Goal: Information Seeking & Learning: Learn about a topic

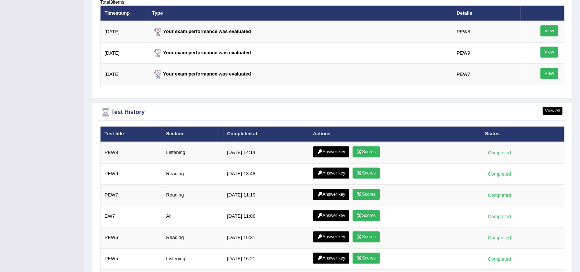
scroll to position [923, 0]
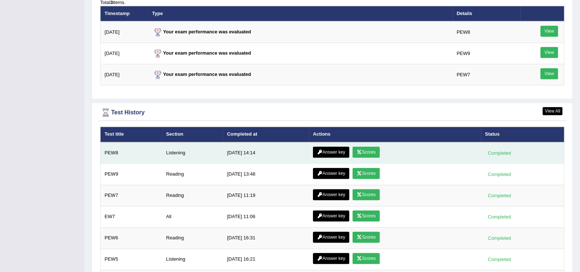
click at [337, 149] on link "Answer key" at bounding box center [331, 152] width 36 height 11
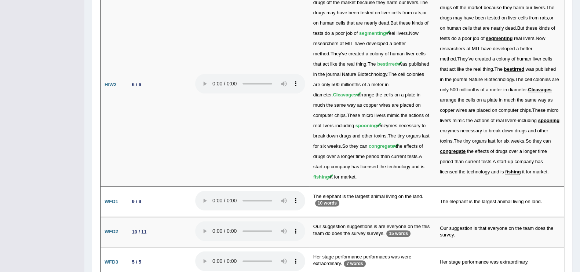
scroll to position [1452, 0]
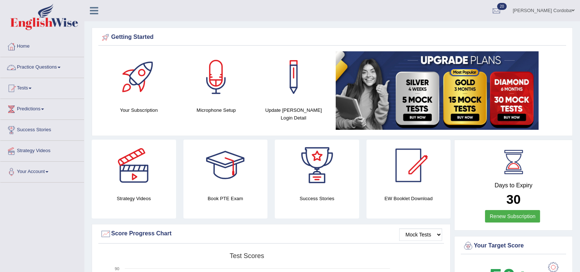
click at [44, 65] on link "Practice Questions" at bounding box center [42, 66] width 84 height 18
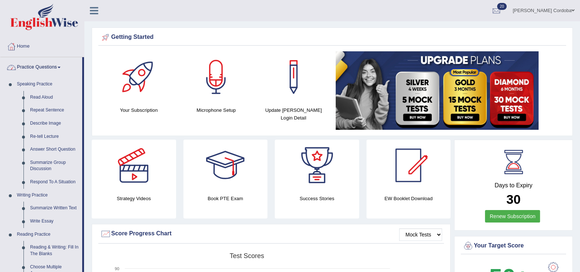
click at [54, 65] on link "Practice Questions" at bounding box center [41, 66] width 82 height 18
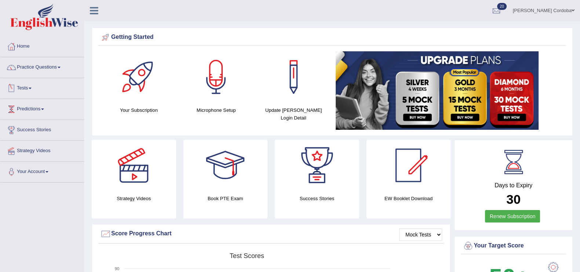
click at [19, 84] on link "Tests" at bounding box center [42, 87] width 84 height 18
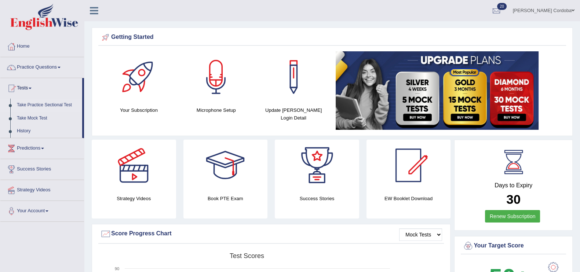
click at [48, 102] on link "Take Practice Sectional Test" at bounding box center [48, 105] width 69 height 13
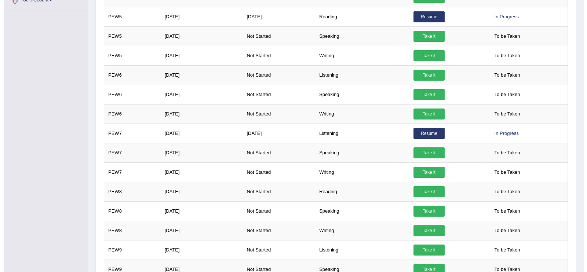
scroll to position [429, 0]
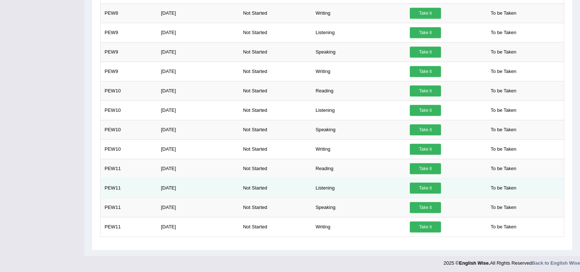
click at [435, 184] on link "Take it" at bounding box center [425, 188] width 31 height 11
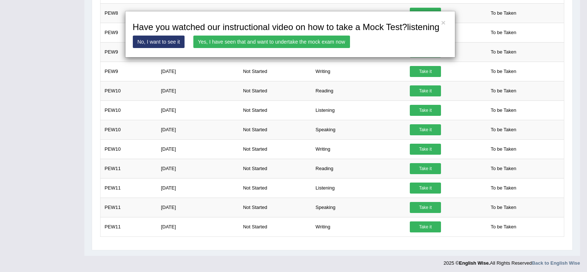
click at [326, 46] on link "Yes, I have seen that and want to undertake the mock exam now" at bounding box center [271, 42] width 157 height 12
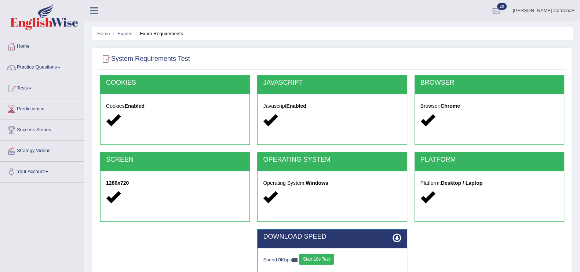
scroll to position [113, 0]
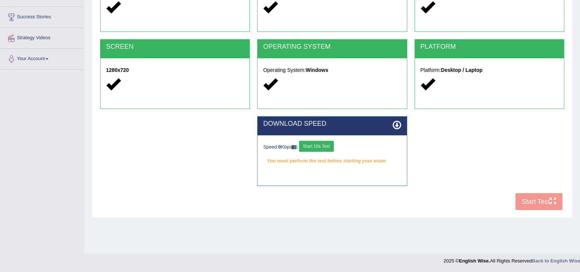
click at [326, 141] on button "Start 10s Test" at bounding box center [316, 146] width 35 height 11
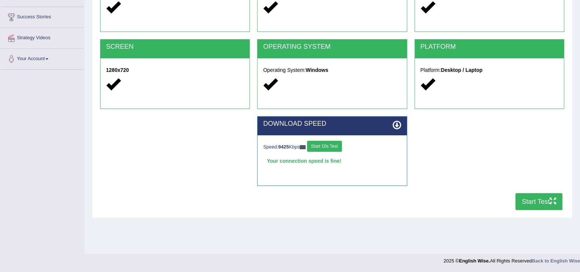
click at [538, 197] on button "Start Test" at bounding box center [539, 201] width 47 height 17
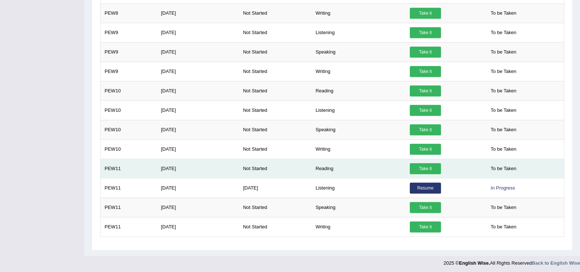
click at [419, 168] on link "Take it" at bounding box center [425, 168] width 31 height 11
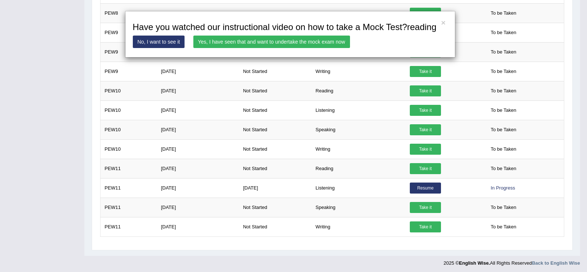
click at [330, 38] on link "Yes, I have seen that and want to undertake the mock exam now" at bounding box center [271, 42] width 157 height 12
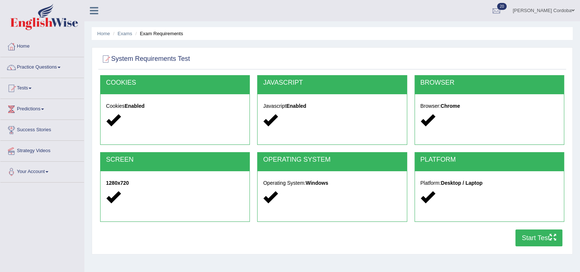
click at [530, 240] on button "Start Test" at bounding box center [539, 238] width 47 height 17
click at [23, 52] on link "Home" at bounding box center [42, 45] width 84 height 18
click at [29, 49] on link "Home" at bounding box center [41, 45] width 82 height 18
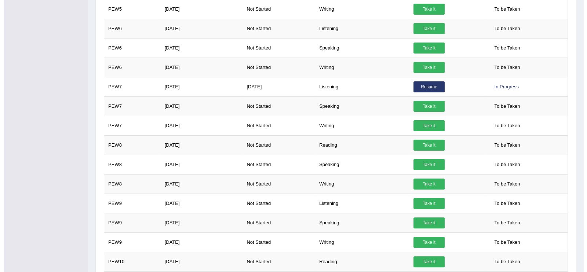
scroll to position [262, 0]
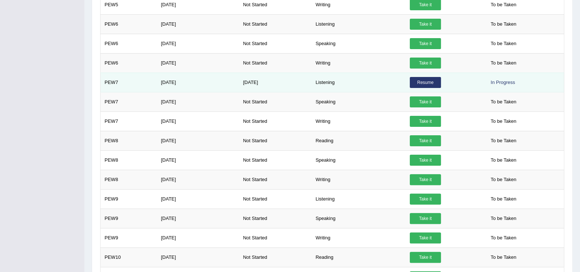
click at [429, 78] on link "Resume" at bounding box center [425, 82] width 31 height 11
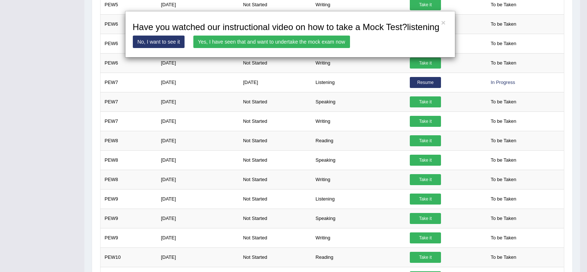
click at [305, 41] on link "Yes, I have seen that and want to undertake the mock exam now" at bounding box center [271, 42] width 157 height 12
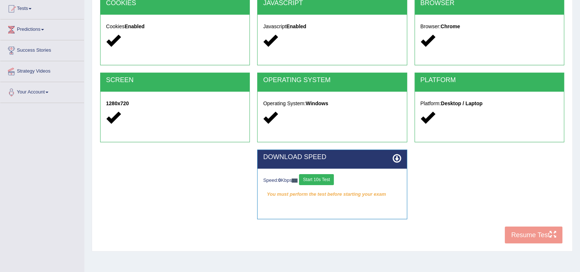
click at [334, 181] on button "Start 10s Test" at bounding box center [316, 179] width 35 height 11
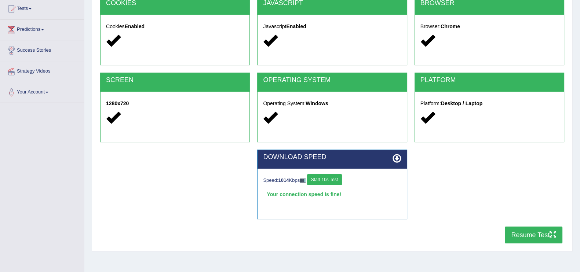
click at [537, 234] on button "Resume Test" at bounding box center [534, 235] width 58 height 17
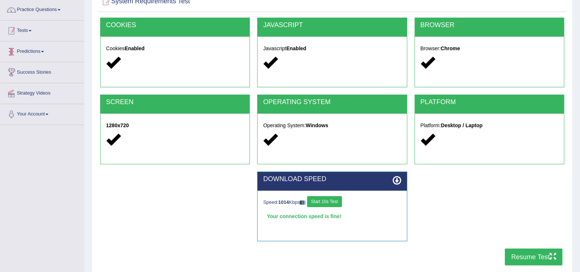
scroll to position [57, 0]
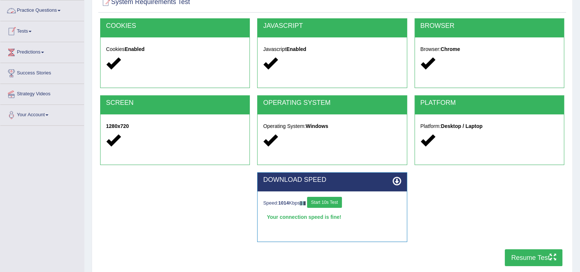
click at [19, 28] on link "Tests" at bounding box center [42, 30] width 84 height 18
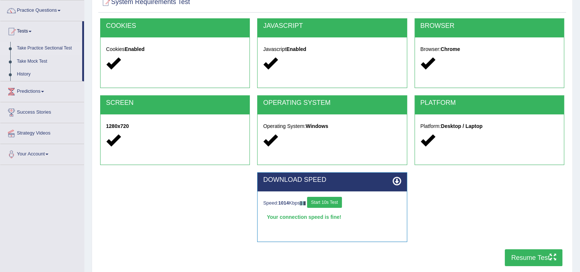
click at [45, 49] on link "Take Practice Sectional Test" at bounding box center [48, 48] width 69 height 13
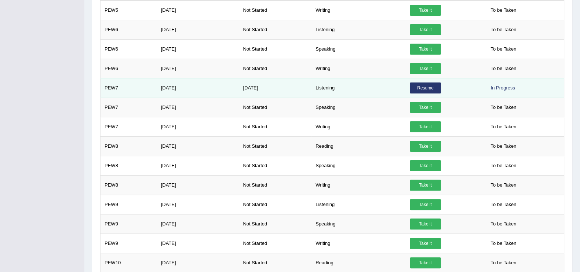
scroll to position [257, 0]
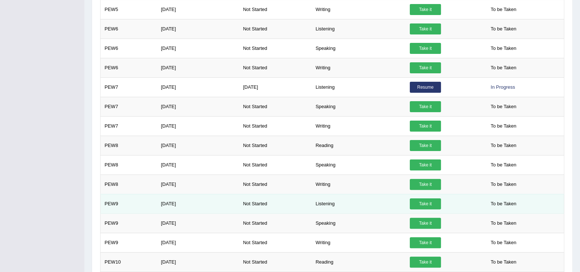
click at [426, 206] on link "Take it" at bounding box center [425, 204] width 31 height 11
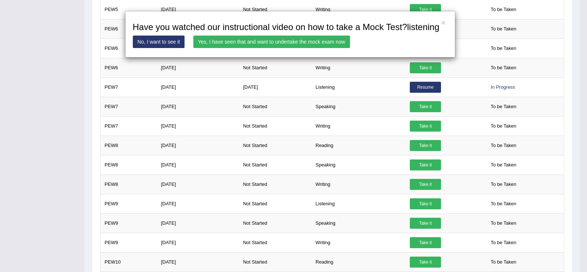
click at [325, 37] on link "Yes, I have seen that and want to undertake the mock exam now" at bounding box center [271, 42] width 157 height 12
drag, startPoint x: 377, startPoint y: 168, endPoint x: 333, endPoint y: 108, distance: 74.4
click at [333, 108] on div "× Have you watched our instructional video on how to take a Mock Test?listening…" at bounding box center [293, 136] width 587 height 272
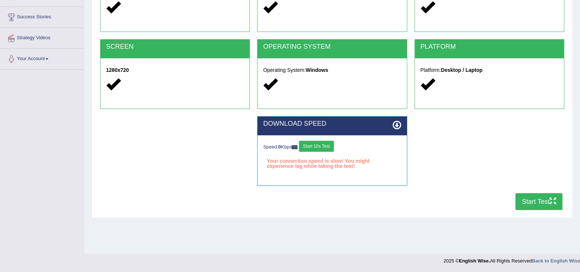
click at [526, 203] on button "Start Test" at bounding box center [539, 201] width 47 height 17
click at [311, 142] on button "Start 10s Test" at bounding box center [316, 146] width 35 height 11
click at [555, 195] on button "Start Test" at bounding box center [539, 201] width 47 height 17
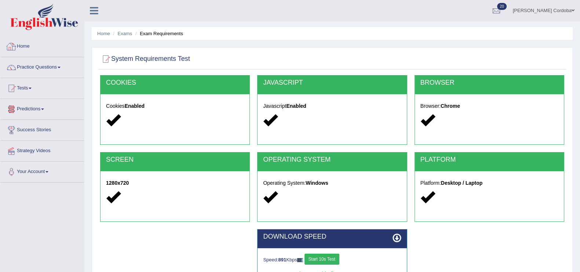
click at [35, 52] on link "Home" at bounding box center [42, 45] width 84 height 18
